Goal: Find specific page/section

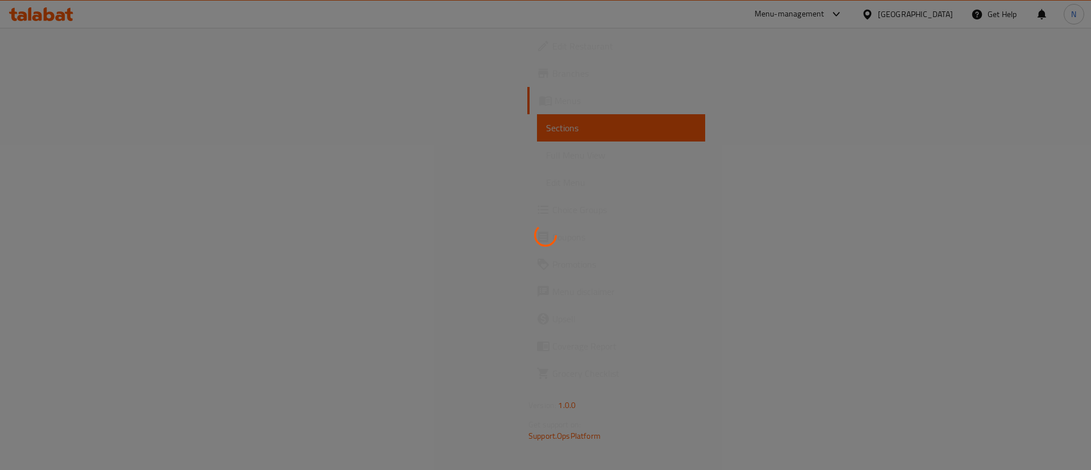
click at [382, 147] on div at bounding box center [545, 235] width 1091 height 470
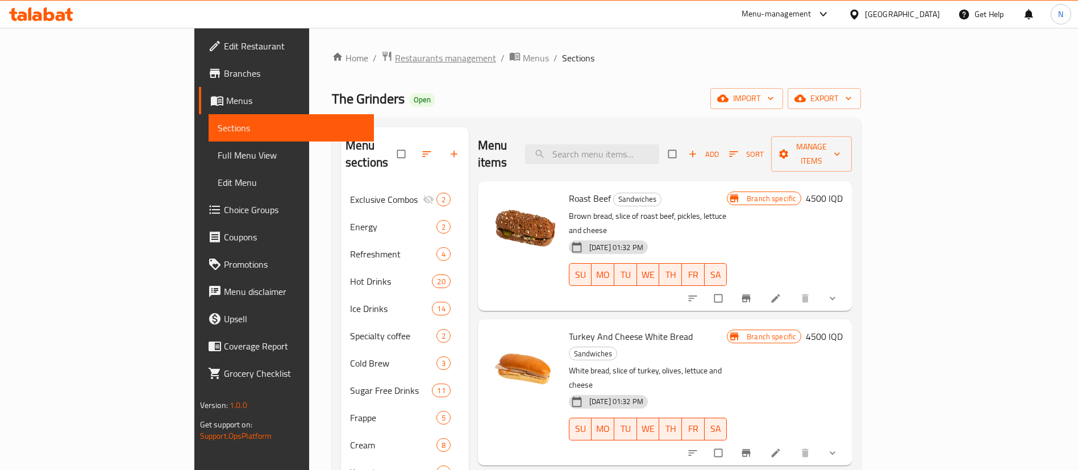
click at [395, 53] on span "Restaurants management" at bounding box center [445, 58] width 101 height 14
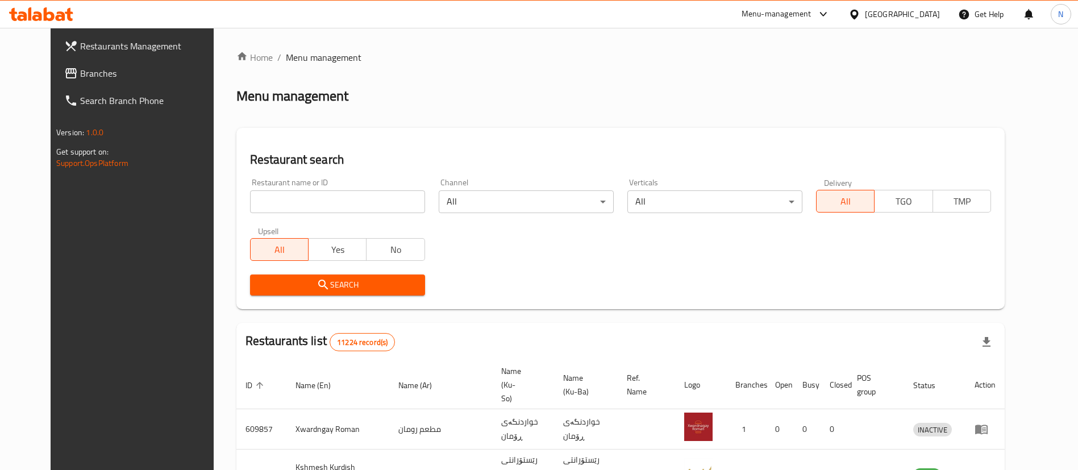
click at [318, 207] on input "search" at bounding box center [337, 201] width 175 height 23
drag, startPoint x: 311, startPoint y: 194, endPoint x: 39, endPoint y: 239, distance: 275.9
click at [51, 239] on div "Restaurants Management Branches Search Branch Phone Version: 1.0.0 Get support …" at bounding box center [539, 438] width 977 height 820
paste input "698172"
type input "698172"
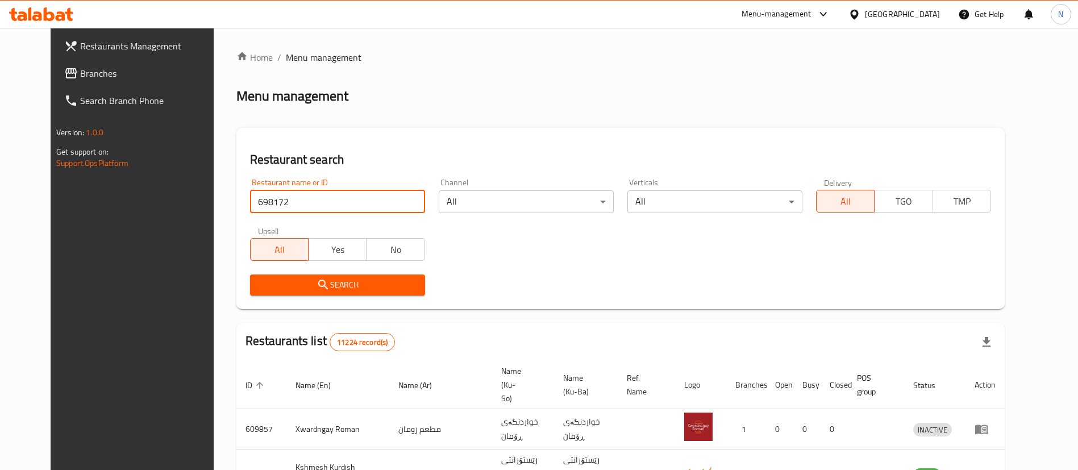
click button "Search" at bounding box center [337, 285] width 175 height 21
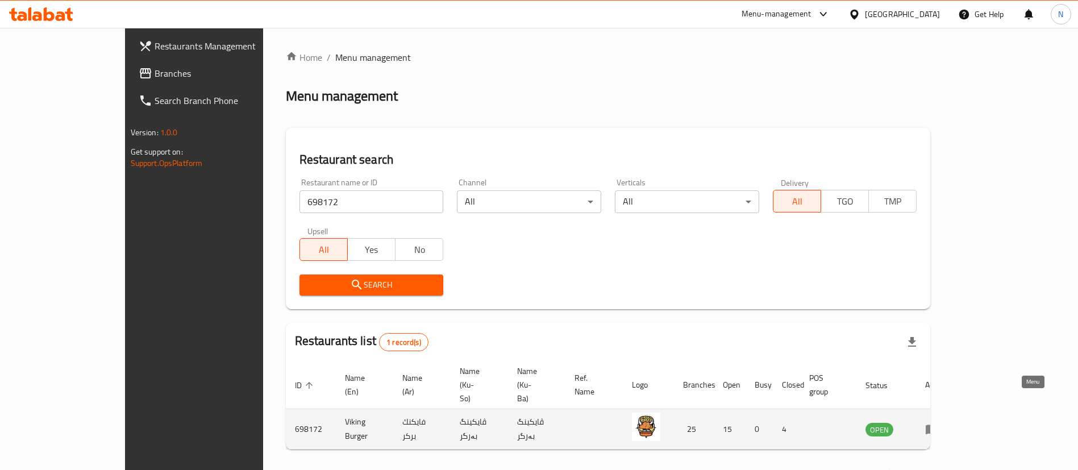
click at [938, 425] on icon "enhanced table" at bounding box center [932, 430] width 13 height 10
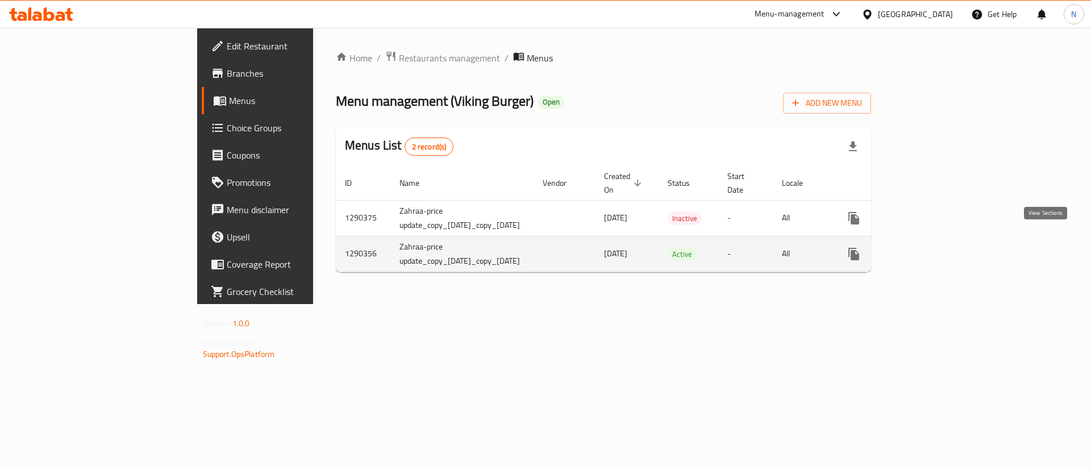
click at [943, 247] on icon "enhanced table" at bounding box center [936, 254] width 14 height 14
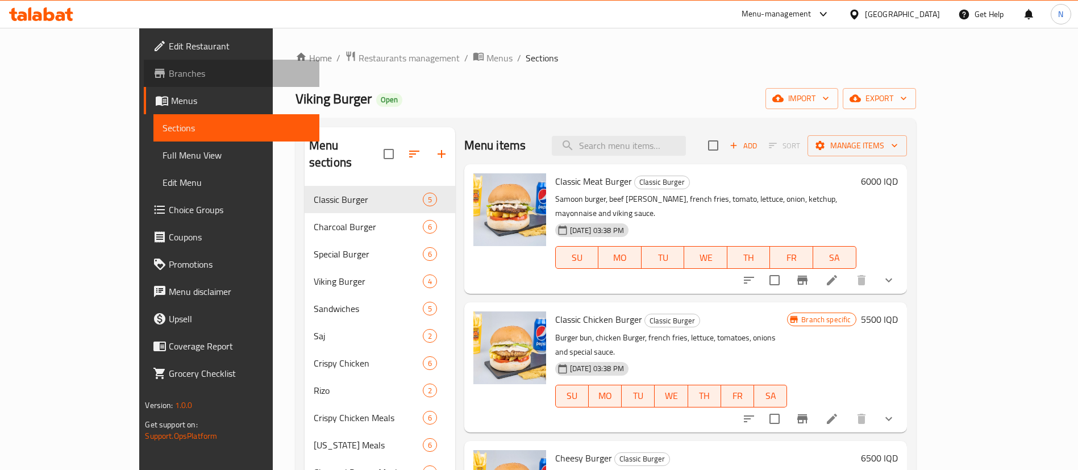
click at [169, 73] on span "Branches" at bounding box center [240, 74] width 142 height 14
